Goal: Navigation & Orientation: Find specific page/section

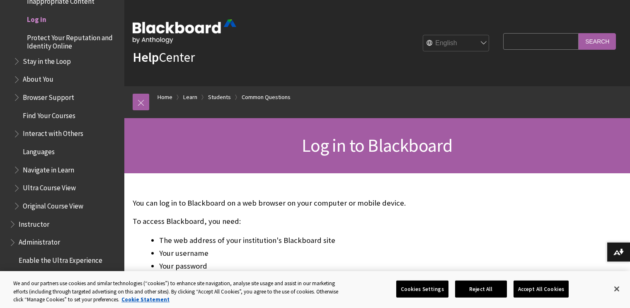
click at [29, 22] on span "Log in" at bounding box center [36, 17] width 19 height 11
click at [39, 18] on span "Log in" at bounding box center [36, 17] width 19 height 11
click at [31, 19] on span "Log in" at bounding box center [36, 17] width 19 height 11
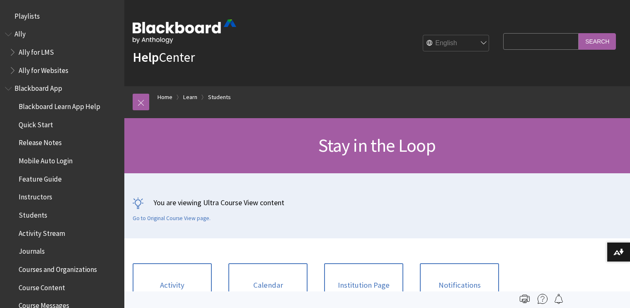
click at [172, 72] on div "Help Center" at bounding box center [185, 43] width 104 height 73
click at [144, 104] on link at bounding box center [141, 102] width 17 height 17
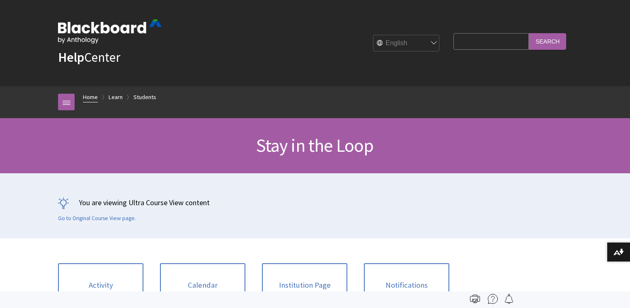
click at [90, 102] on link "Home" at bounding box center [90, 97] width 15 height 10
